Goal: Task Accomplishment & Management: Complete application form

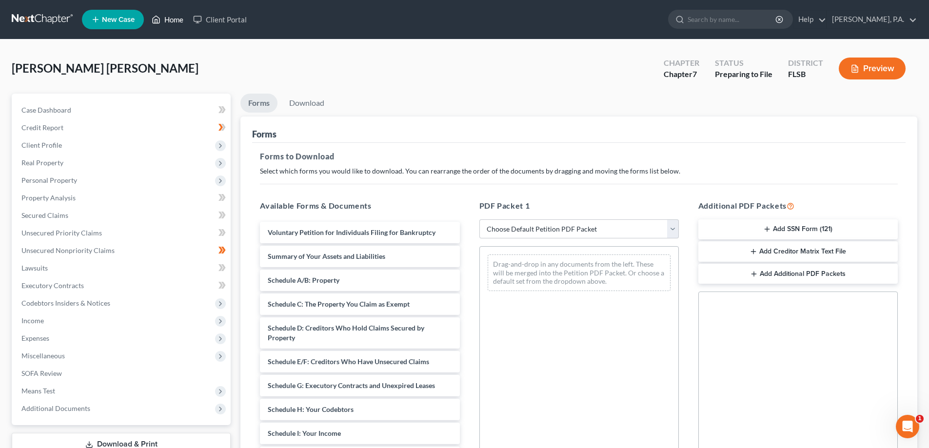
drag, startPoint x: 170, startPoint y: 19, endPoint x: 174, endPoint y: 23, distance: 6.2
click at [170, 19] on link "Home" at bounding box center [167, 20] width 41 height 18
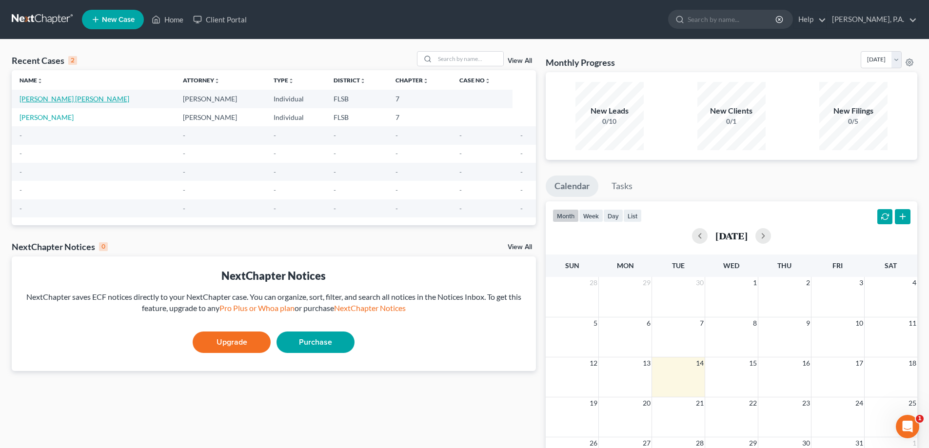
click at [76, 99] on link "[PERSON_NAME] [PERSON_NAME]" at bounding box center [74, 99] width 110 height 8
select select "17"
select select "0"
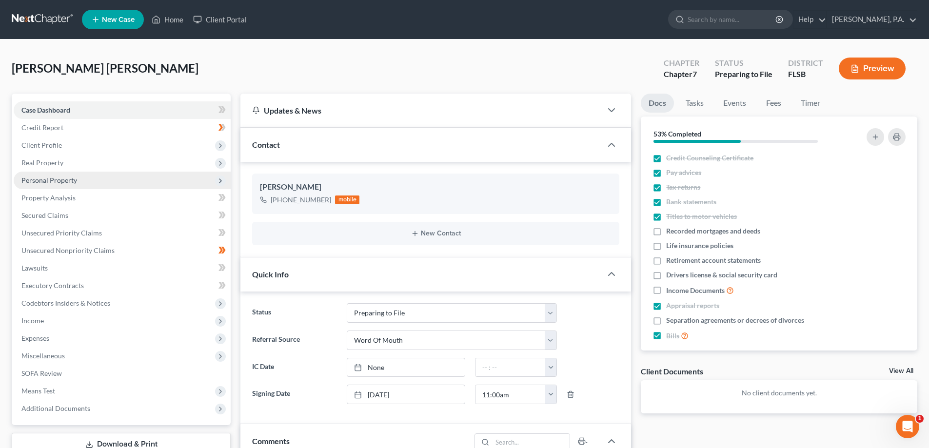
click at [218, 181] on icon at bounding box center [220, 181] width 8 height 8
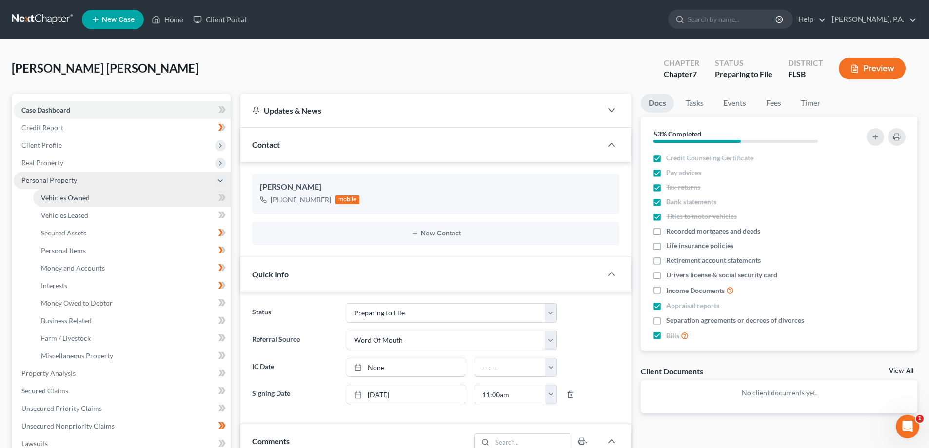
click at [81, 204] on link "Vehicles Owned" at bounding box center [131, 198] width 197 height 18
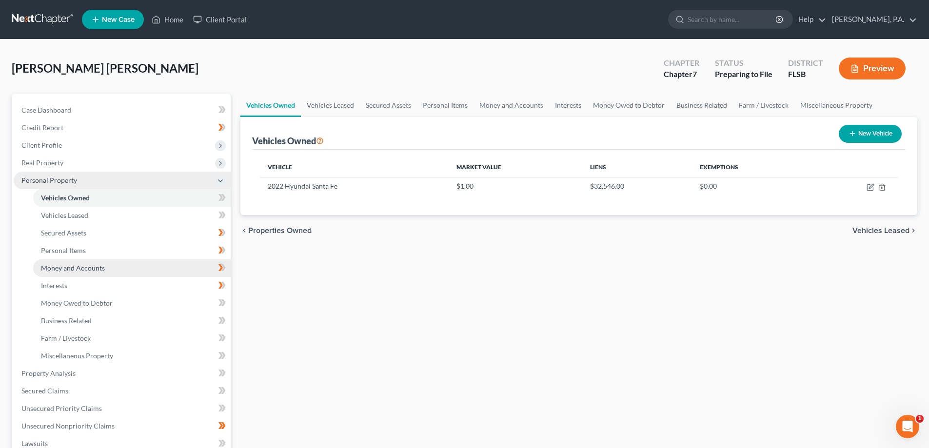
click at [127, 272] on link "Money and Accounts" at bounding box center [131, 268] width 197 height 18
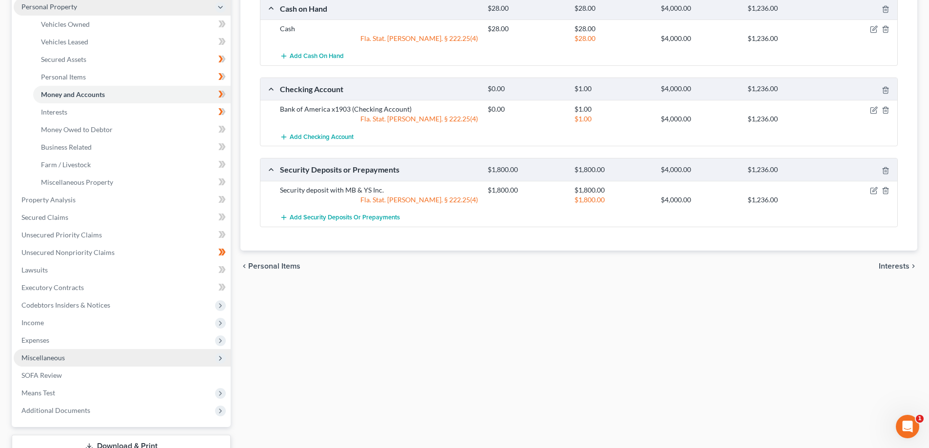
scroll to position [195, 0]
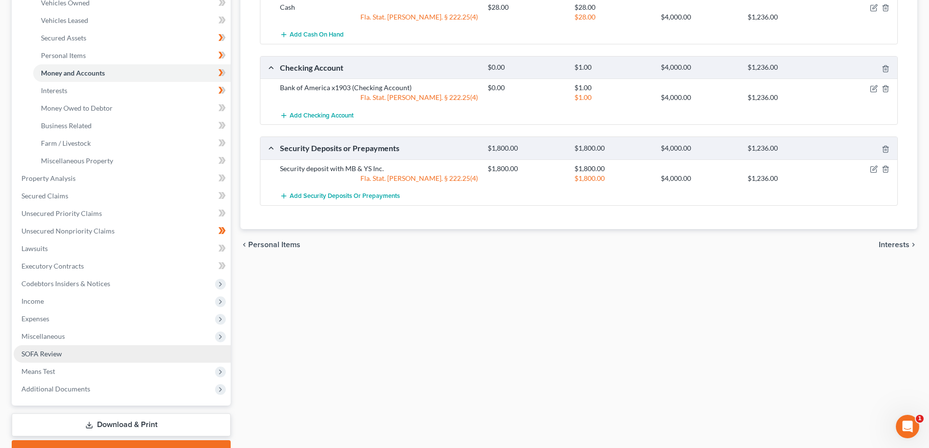
click at [71, 347] on link "SOFA Review" at bounding box center [122, 354] width 217 height 18
